Goal: Task Accomplishment & Management: Complete application form

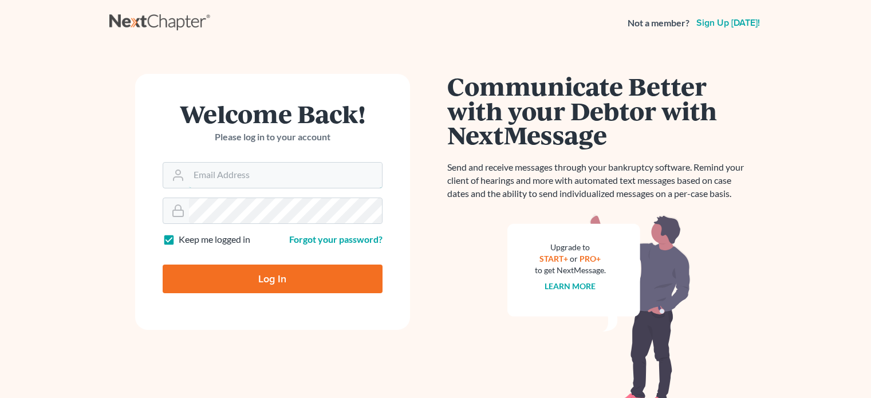
type input "[PERSON_NAME][EMAIL_ADDRESS][DOMAIN_NAME]"
drag, startPoint x: 0, startPoint y: 0, endPoint x: 244, endPoint y: 169, distance: 297.1
click at [244, 169] on input "[PERSON_NAME][EMAIL_ADDRESS][DOMAIN_NAME]" at bounding box center [285, 175] width 193 height 25
click at [236, 272] on input "Log In" at bounding box center [273, 278] width 220 height 29
type input "Thinking..."
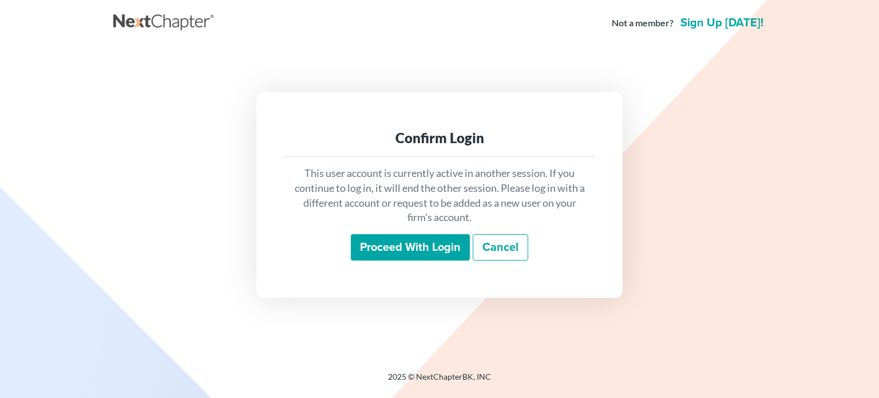
click at [404, 240] on input "Proceed with login" at bounding box center [410, 247] width 119 height 26
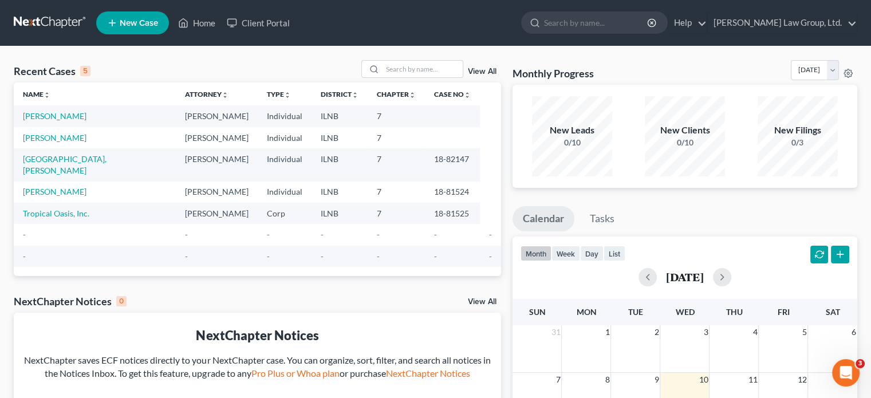
click at [111, 21] on icon at bounding box center [112, 23] width 10 height 14
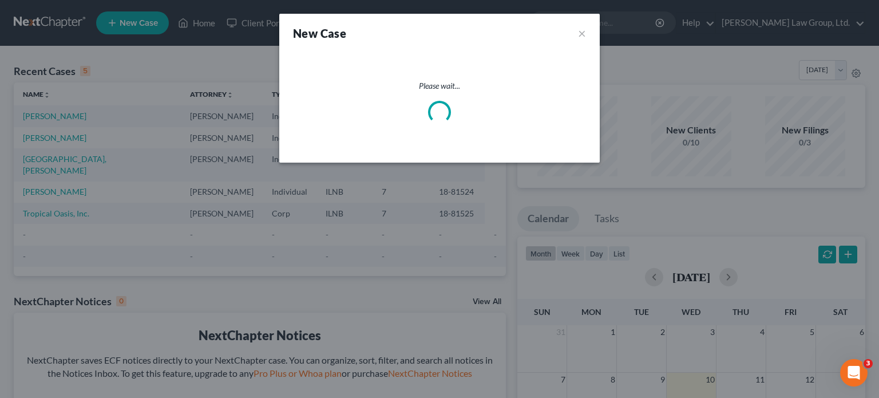
select select "25"
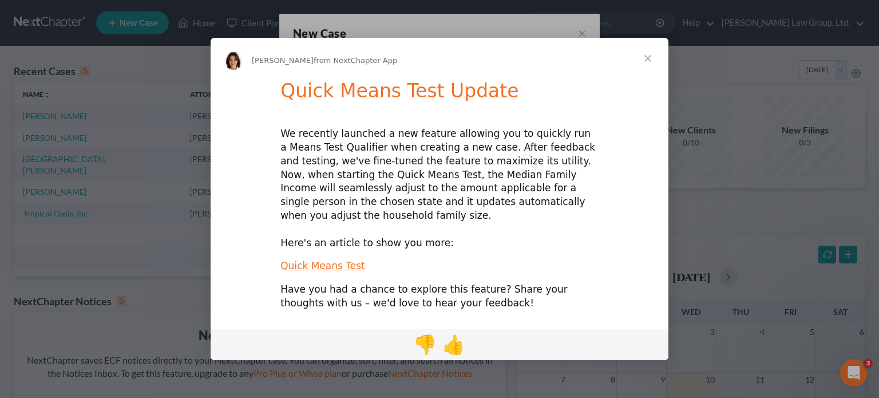
click at [646, 65] on span "Close" at bounding box center [647, 58] width 41 height 41
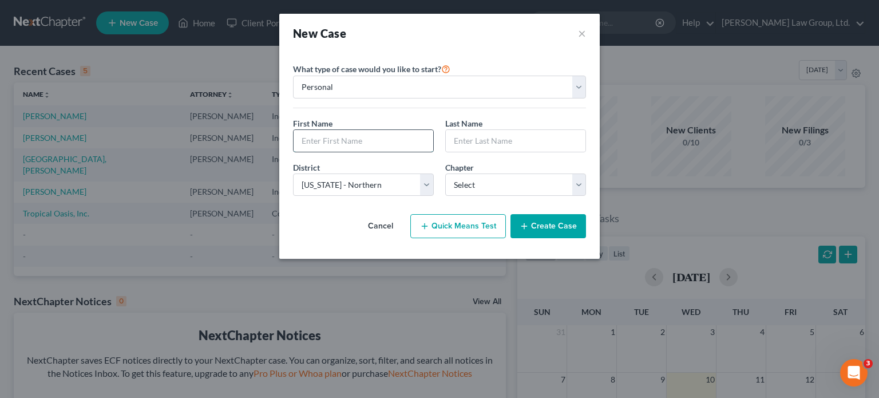
click at [369, 144] on input "text" at bounding box center [364, 141] width 140 height 22
type input "Sandra"
type input "Millington"
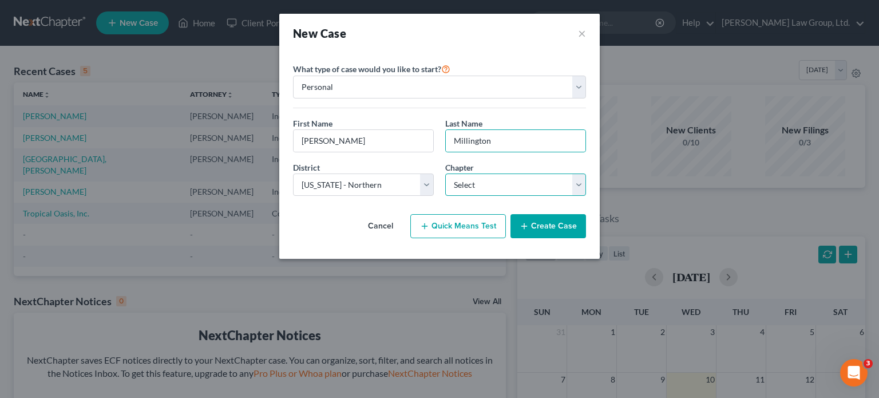
click at [576, 179] on select "Select 7 11 12 13" at bounding box center [515, 184] width 141 height 23
select select "0"
click at [445, 173] on select "Select 7 11 12 13" at bounding box center [515, 184] width 141 height 23
click at [542, 222] on button "Create Case" at bounding box center [549, 226] width 76 height 24
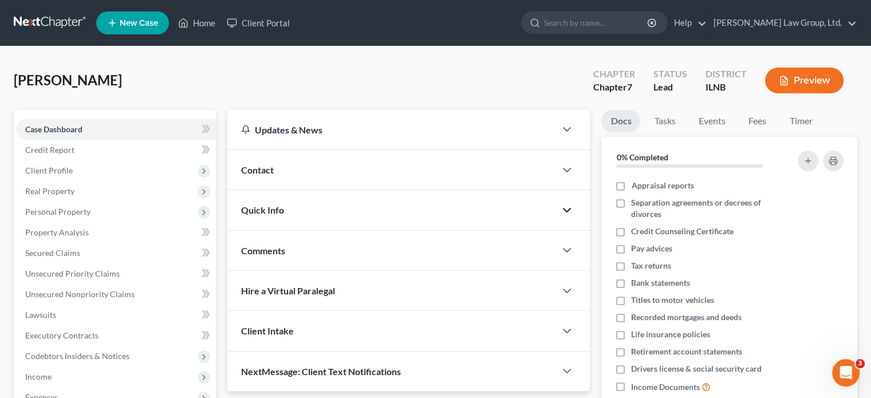
click at [567, 205] on icon "button" at bounding box center [567, 210] width 14 height 14
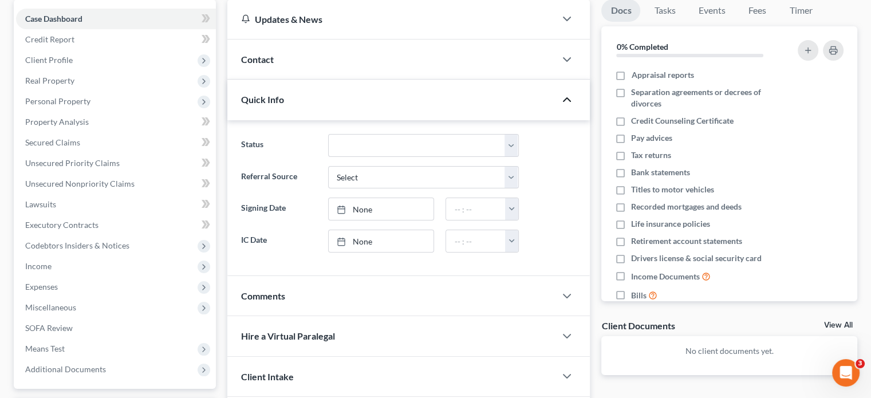
scroll to position [114, 0]
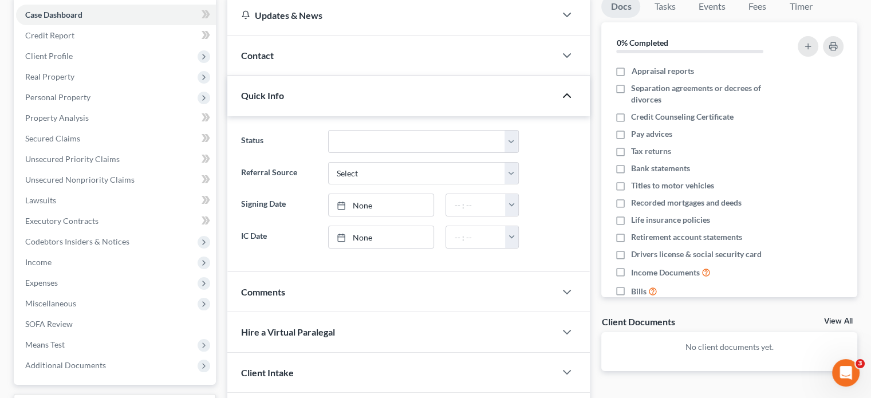
click at [568, 93] on icon "button" at bounding box center [567, 96] width 14 height 14
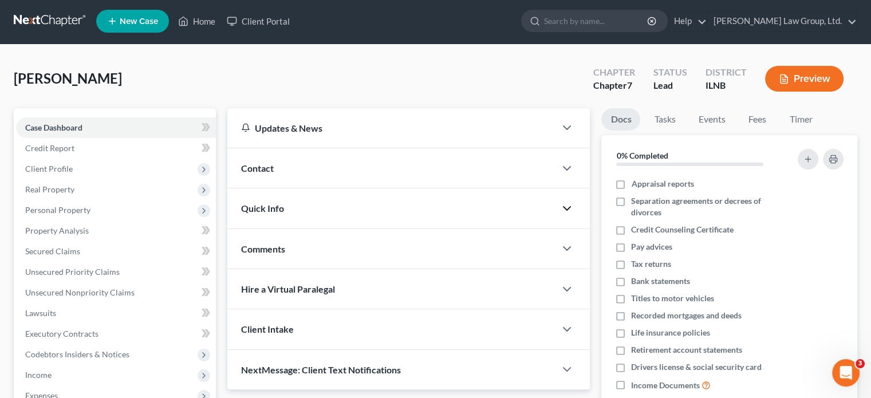
scroll to position [0, 0]
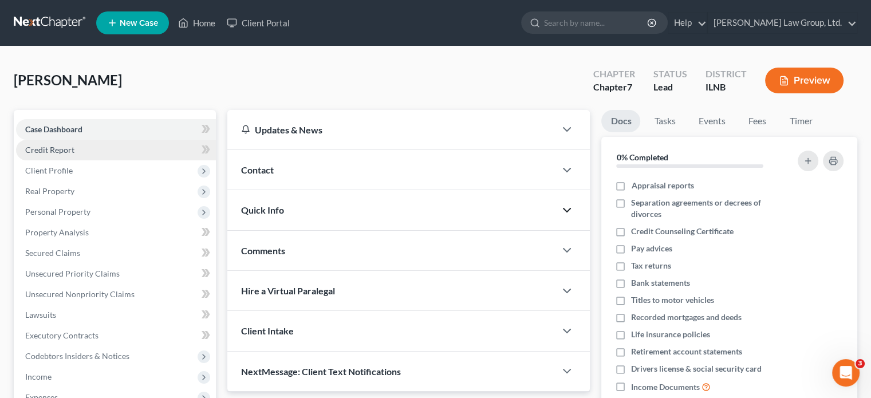
click at [80, 148] on link "Credit Report" at bounding box center [116, 150] width 200 height 21
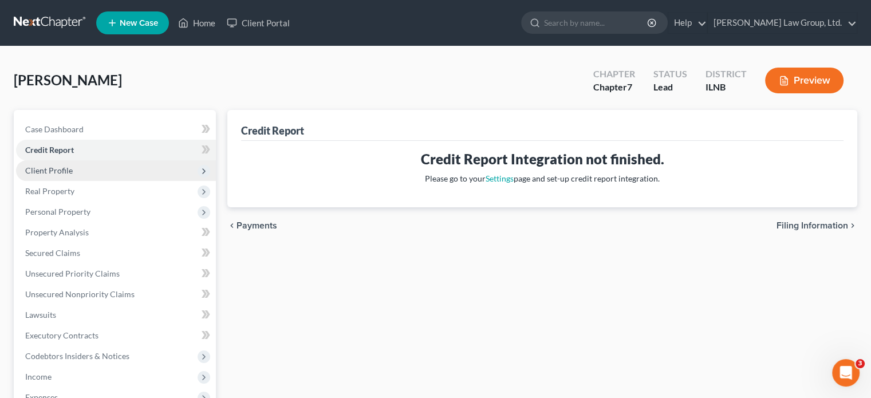
click at [98, 173] on span "Client Profile" at bounding box center [116, 170] width 200 height 21
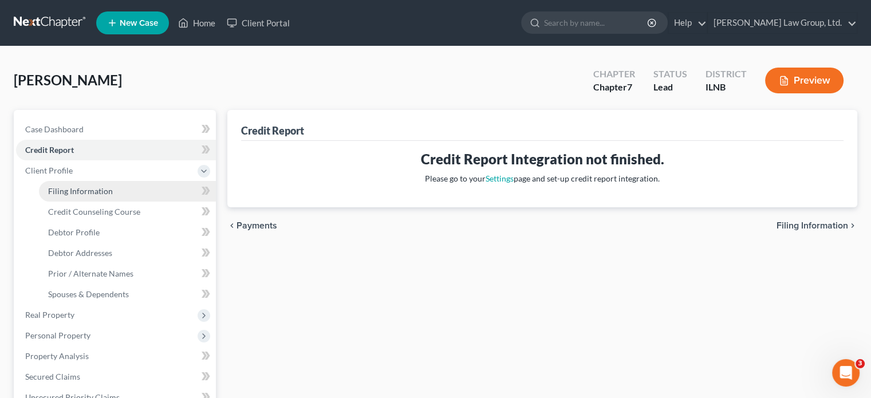
click at [89, 194] on span "Filing Information" at bounding box center [80, 191] width 65 height 10
select select "1"
select select "0"
select select "25"
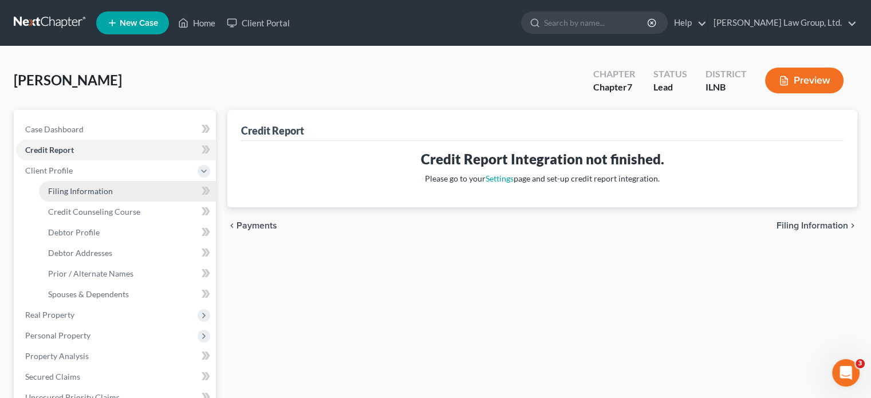
select select "14"
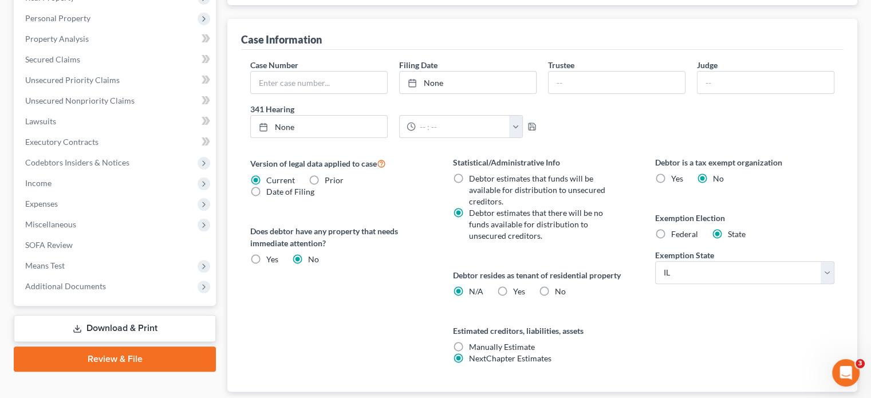
scroll to position [343, 0]
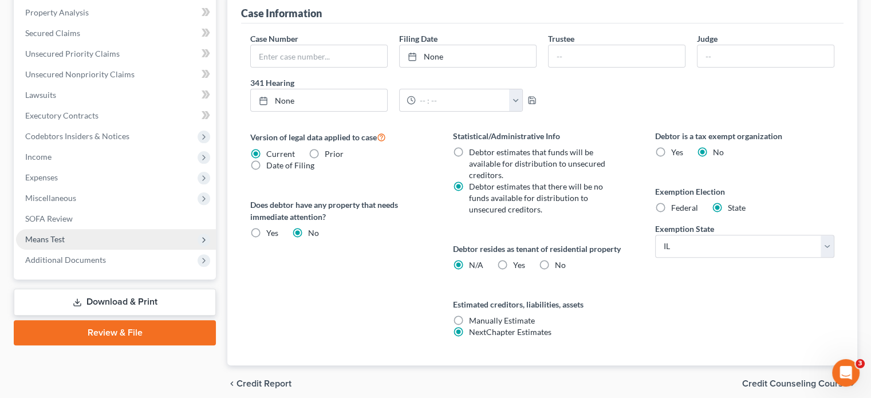
click at [207, 235] on icon at bounding box center [203, 239] width 9 height 9
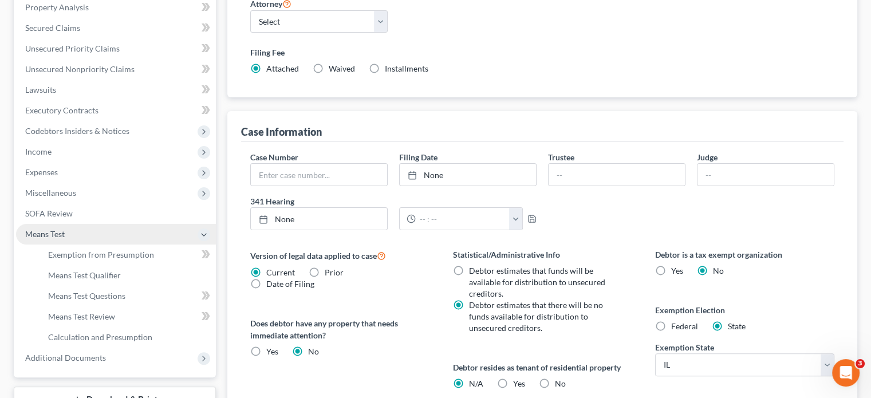
scroll to position [220, 0]
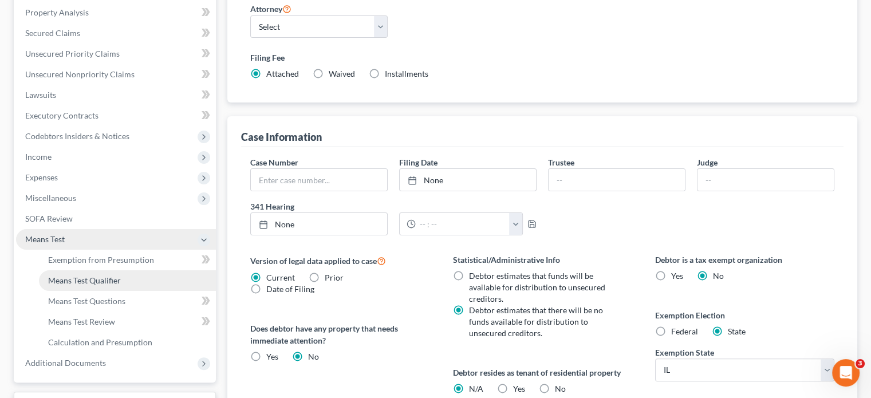
click at [112, 281] on span "Means Test Qualifier" at bounding box center [84, 280] width 73 height 10
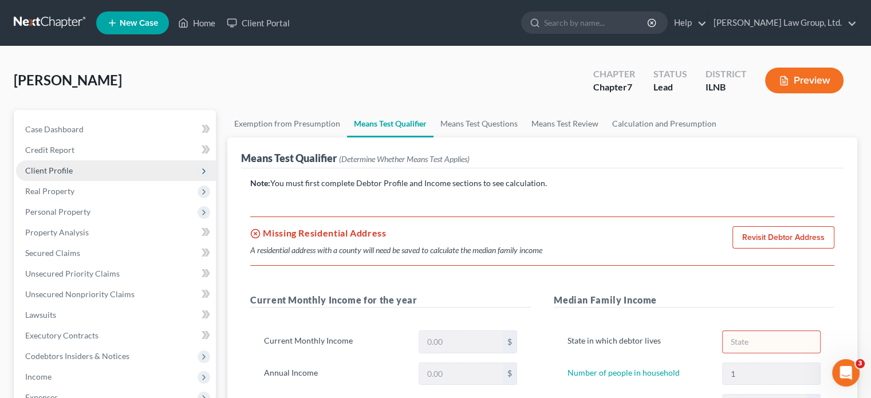
click at [202, 167] on icon at bounding box center [203, 171] width 9 height 9
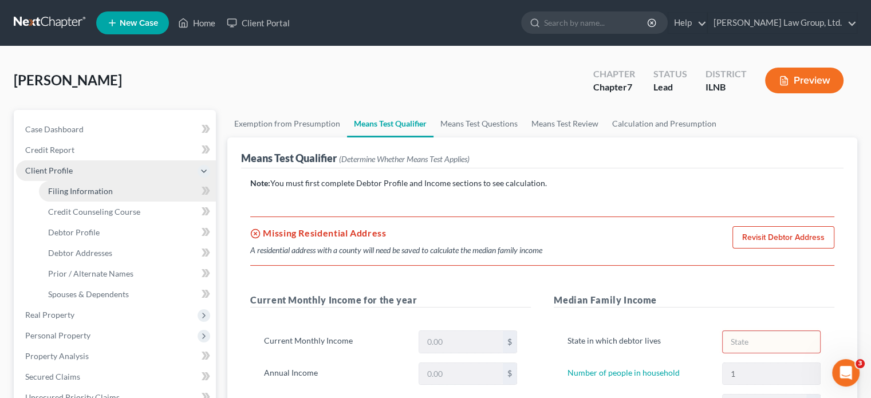
click at [149, 196] on link "Filing Information" at bounding box center [127, 191] width 177 height 21
select select "1"
select select "0"
select select "25"
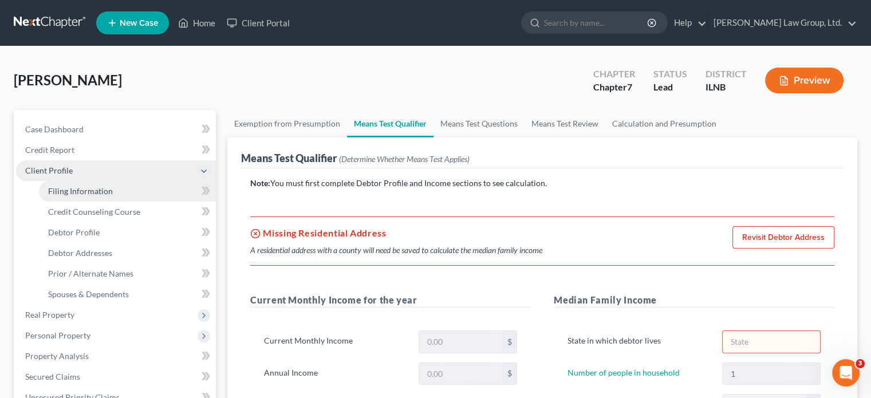
select select "0"
select select "14"
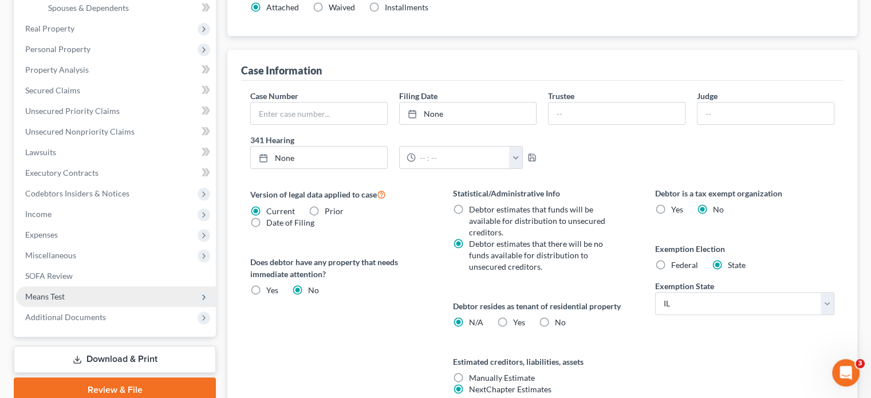
scroll to position [343, 0]
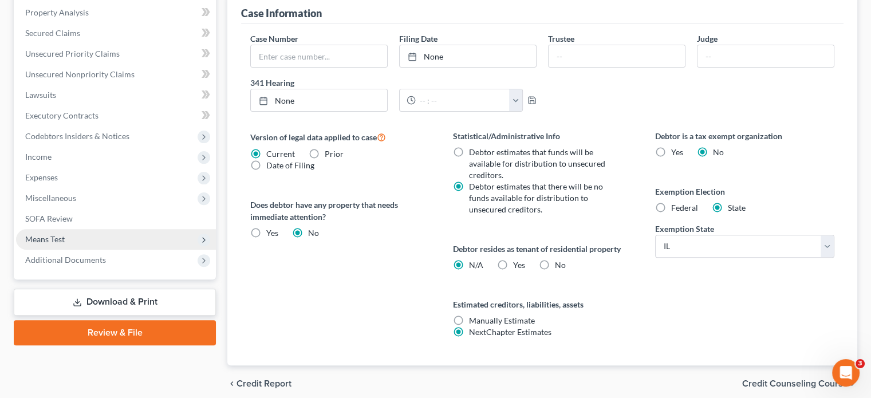
click at [513, 262] on label "Yes Yes" at bounding box center [519, 264] width 12 height 11
click at [518, 262] on input "Yes Yes" at bounding box center [521, 262] width 7 height 7
radio input "true"
radio input "false"
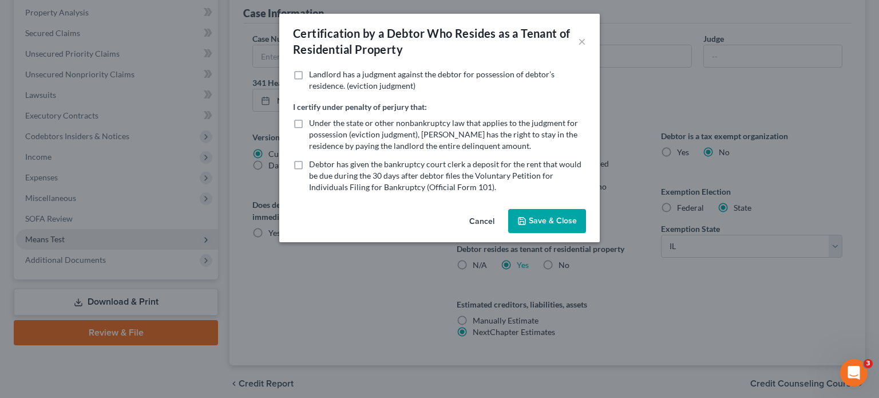
click at [538, 217] on button "Save & Close" at bounding box center [547, 221] width 78 height 24
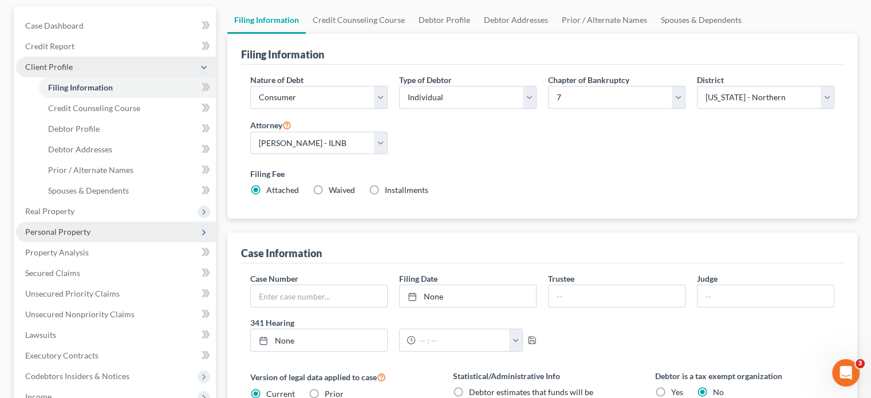
scroll to position [103, 0]
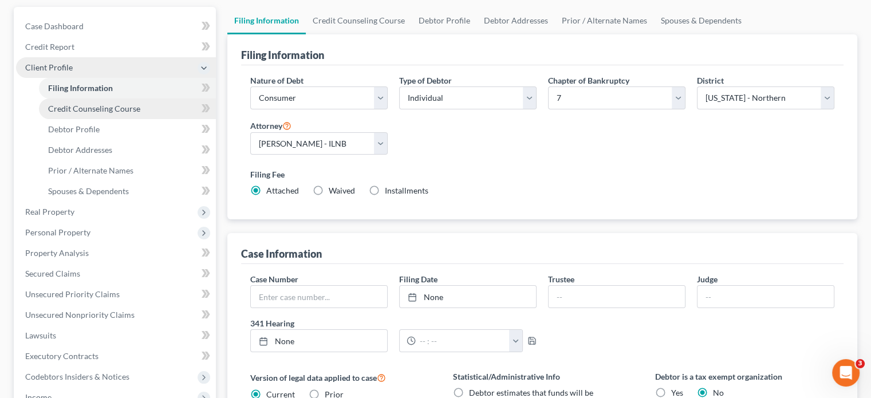
click at [96, 113] on span "Credit Counseling Course" at bounding box center [94, 109] width 92 height 10
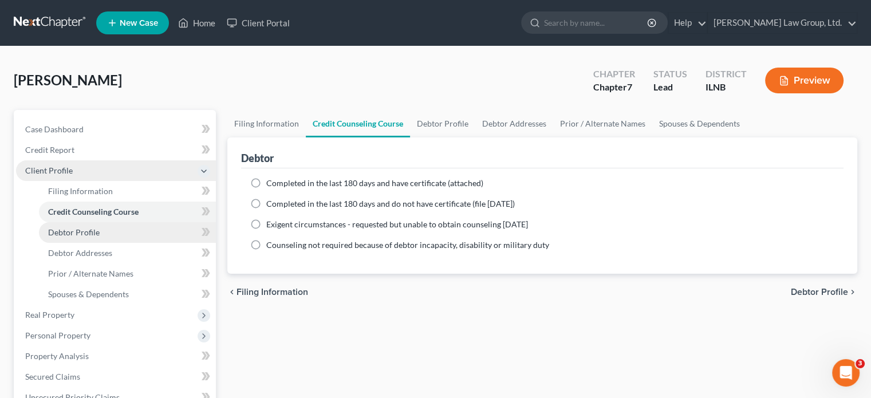
click at [112, 230] on link "Debtor Profile" at bounding box center [127, 232] width 177 height 21
select select "0"
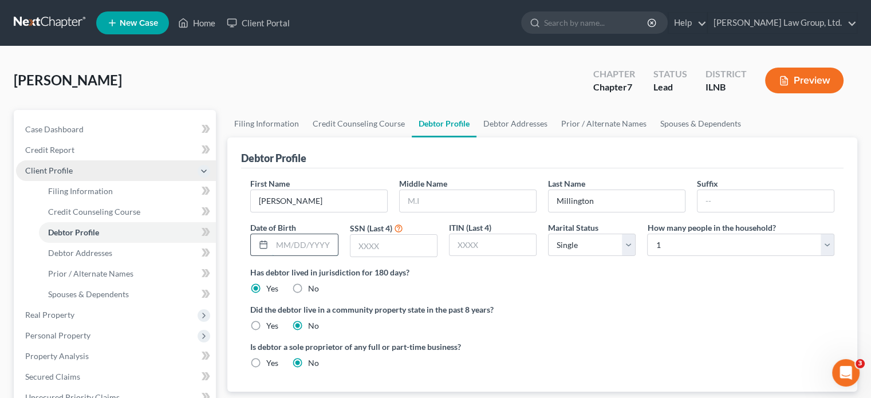
click at [281, 246] on input "text" at bounding box center [304, 245] width 65 height 22
type input "11/27/1951"
type input "7557"
click at [626, 242] on select "Select Single Married Separated Divorced Widowed" at bounding box center [592, 245] width 88 height 23
select select "4"
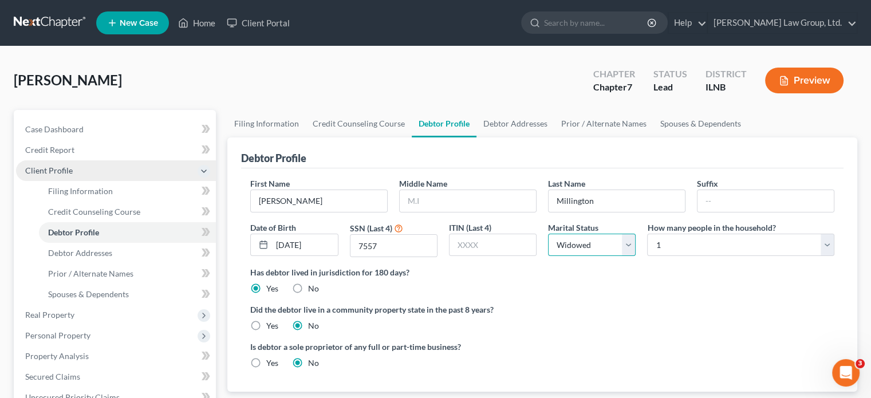
click at [548, 234] on select "Select Single Married Separated Divorced Widowed" at bounding box center [592, 245] width 88 height 23
click at [511, 283] on div "Has debtor lived in jurisdiction for 180 days? Yes No Debtor must reside in jur…" at bounding box center [542, 280] width 584 height 28
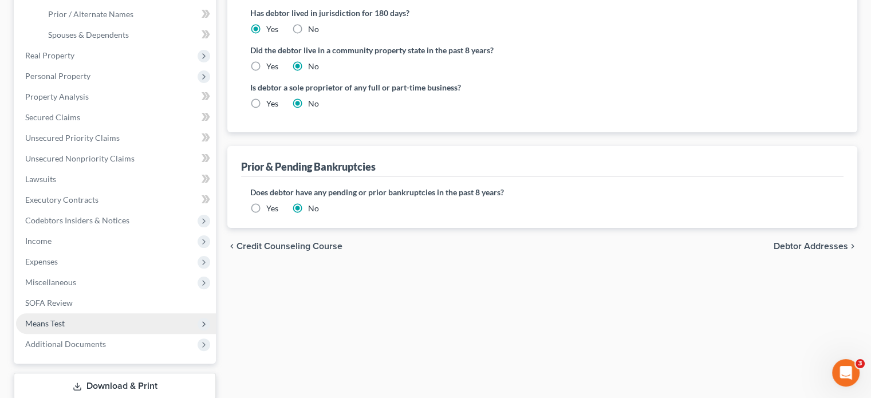
scroll to position [286, 0]
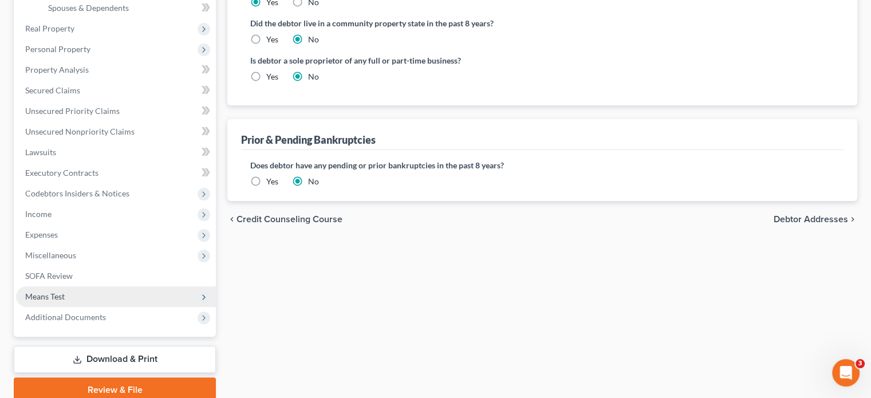
click at [785, 215] on span "Debtor Addresses" at bounding box center [810, 219] width 74 height 9
select select "0"
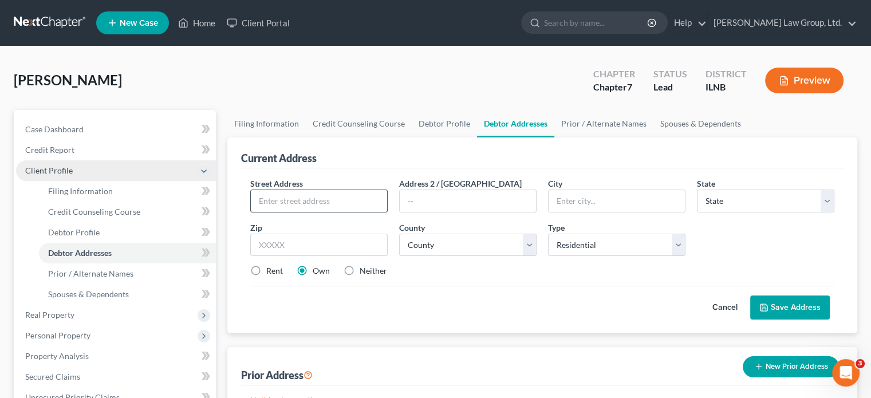
click at [321, 207] on input "text" at bounding box center [319, 201] width 136 height 22
type input "7428 South Drive"
click at [570, 199] on input "text" at bounding box center [616, 201] width 136 height 22
type input "Wonder Lake"
select select "14"
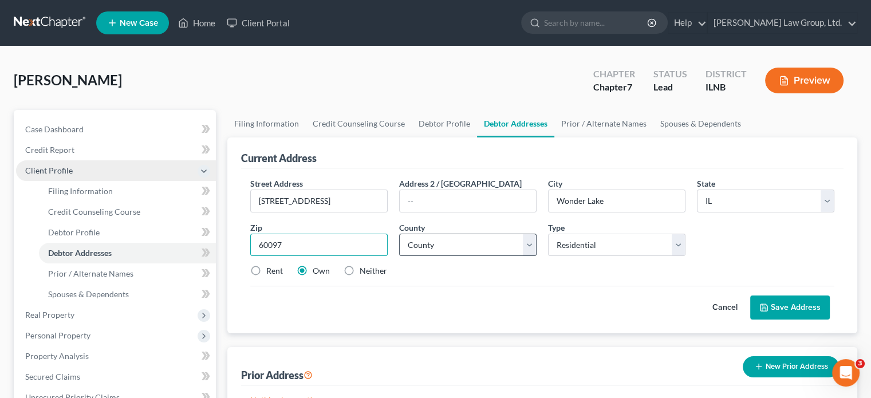
type input "60097"
click at [531, 246] on select "County Adams County Alexander County Bond County Boone County Brown County Bure…" at bounding box center [467, 245] width 137 height 23
select select "62"
click at [399, 234] on select "County Adams County Alexander County Bond County Boone County Brown County Bure…" at bounding box center [467, 245] width 137 height 23
click at [266, 270] on label "Rent" at bounding box center [274, 270] width 17 height 11
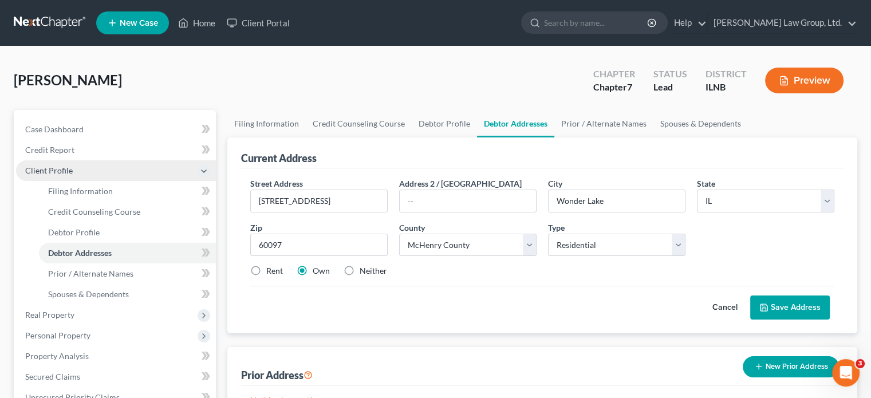
click at [271, 270] on input "Rent" at bounding box center [274, 268] width 7 height 7
radio input "true"
click at [766, 304] on icon at bounding box center [763, 307] width 9 height 9
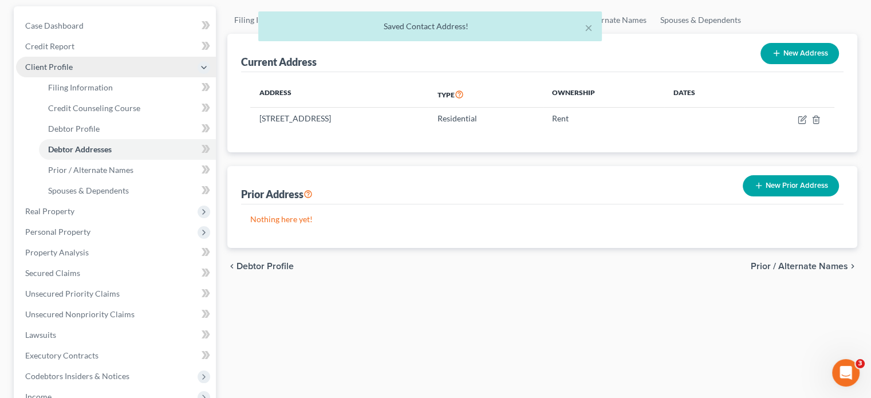
scroll to position [114, 0]
